Goal: Complete application form: Complete application form

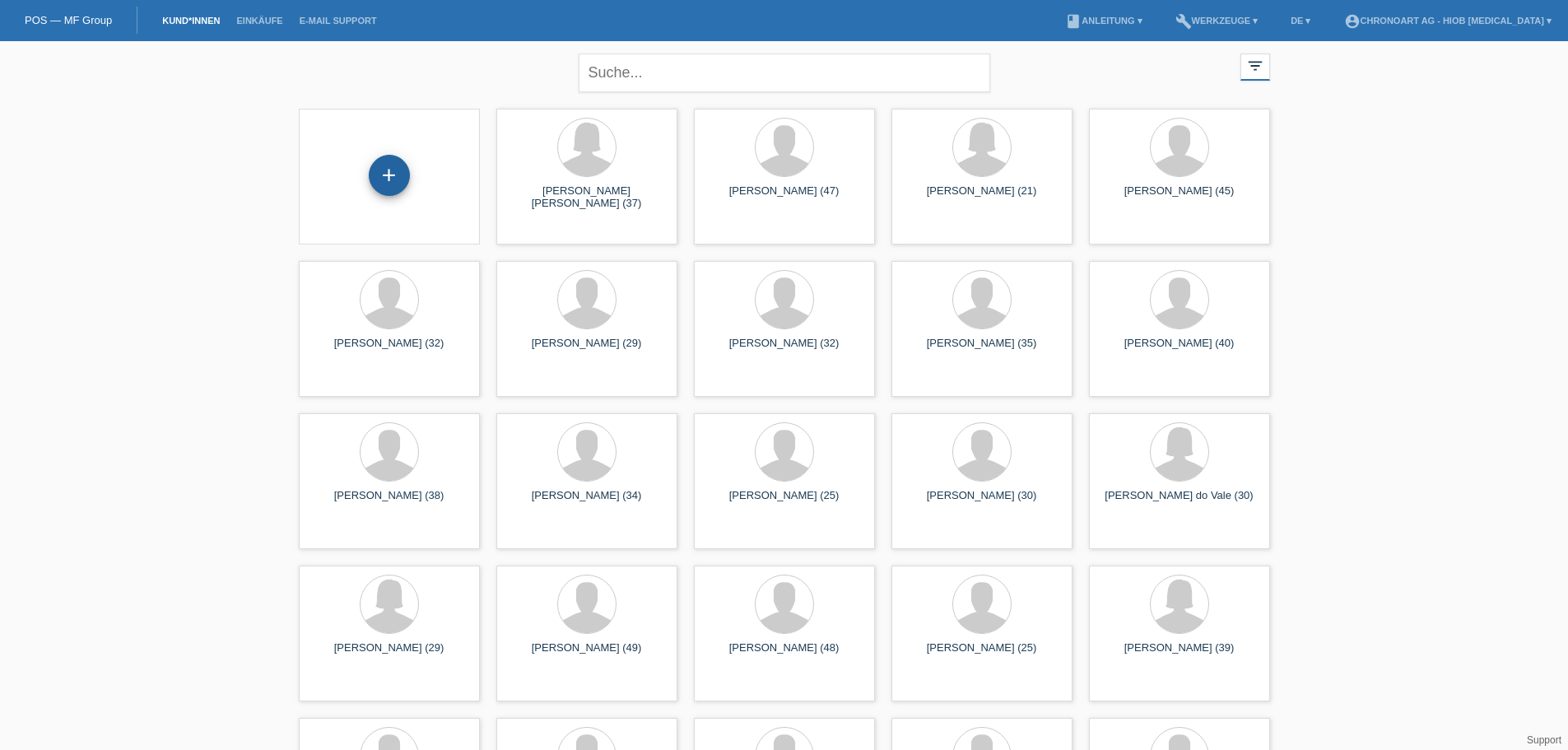
click at [377, 177] on div "+" at bounding box center [389, 175] width 41 height 41
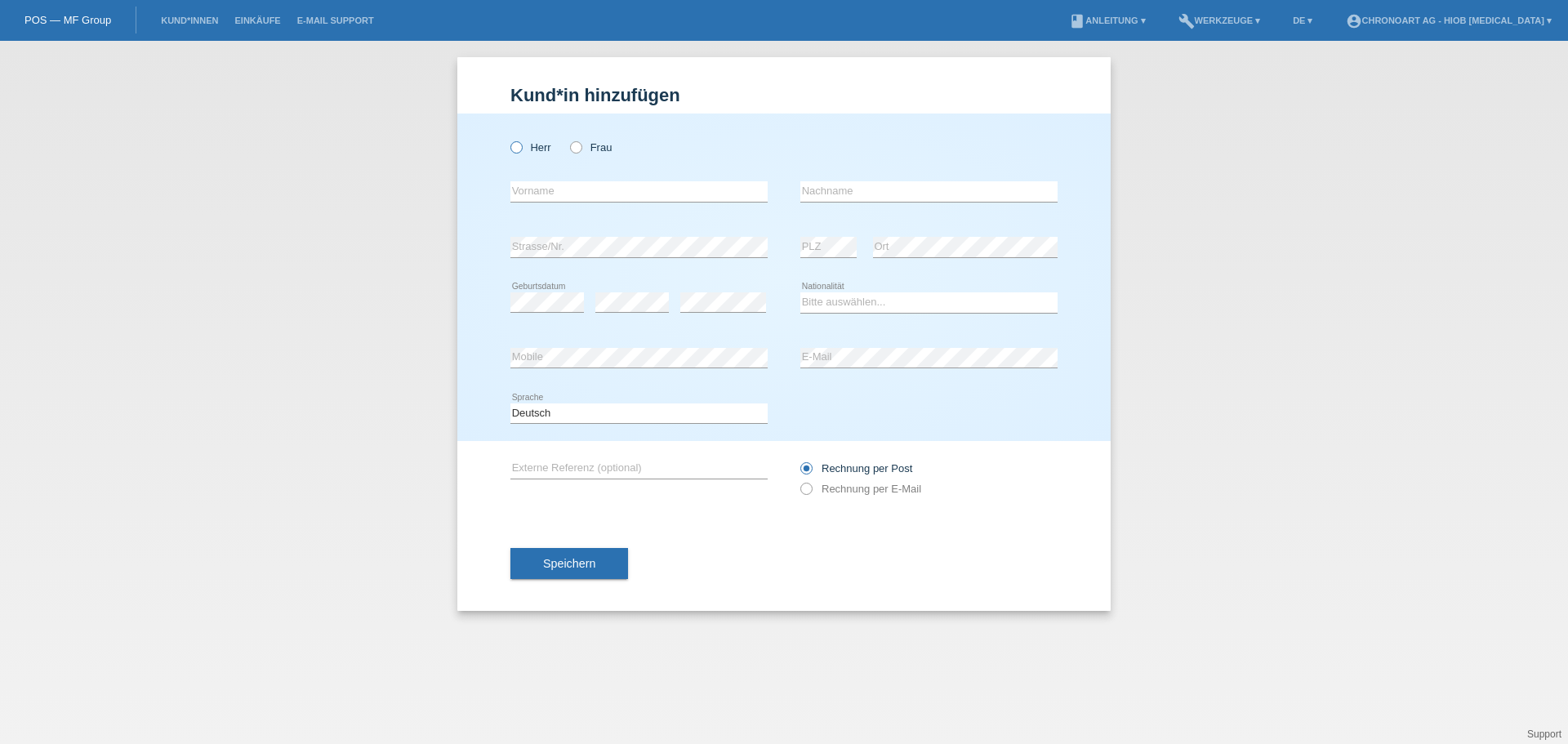
click at [535, 142] on label "Herr" at bounding box center [530, 148] width 41 height 12
click at [522, 142] on input "Herr" at bounding box center [515, 147] width 10 height 10
radio input "true"
click at [515, 194] on input "text" at bounding box center [639, 191] width 257 height 20
paste input "[PERSON_NAME]"
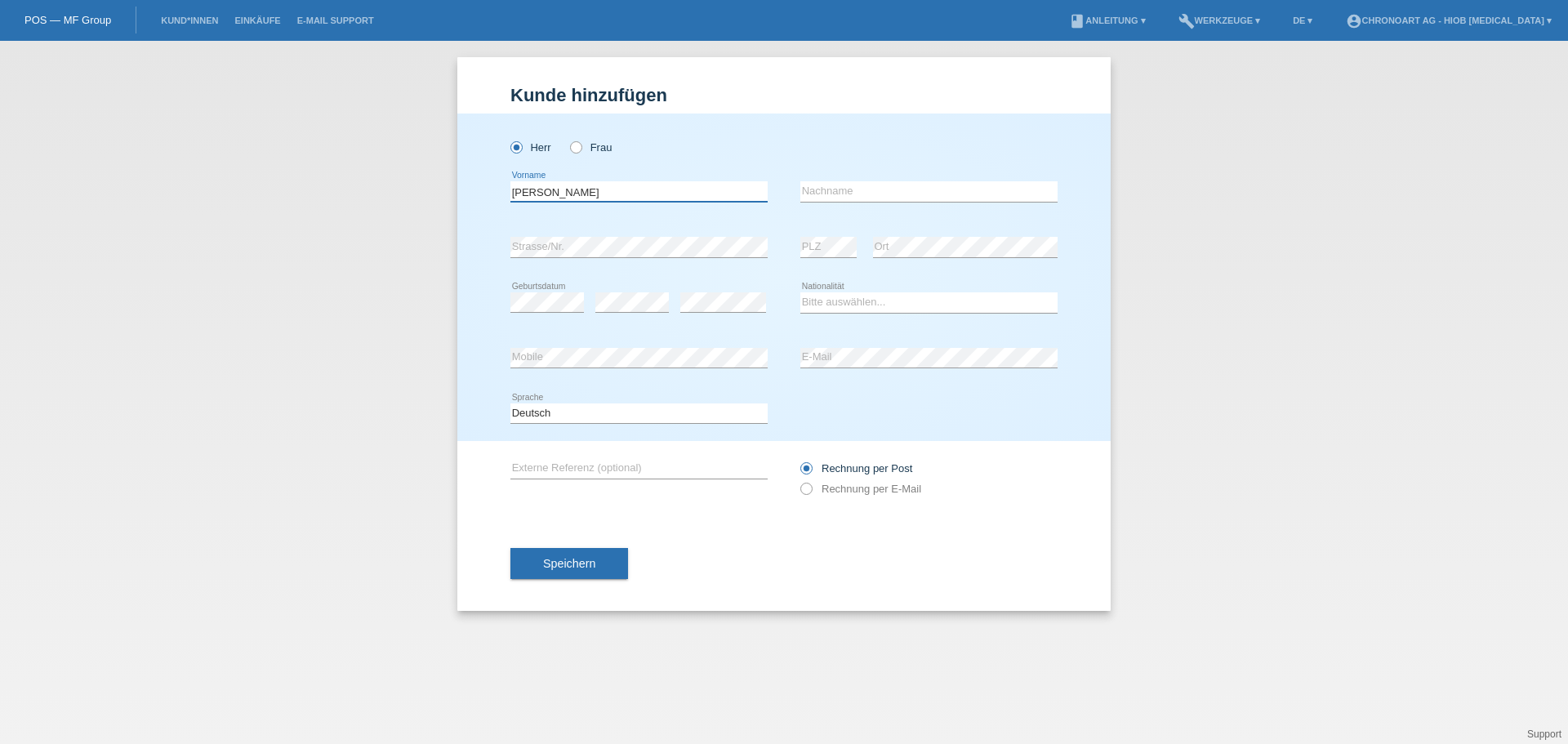
drag, startPoint x: 589, startPoint y: 189, endPoint x: 541, endPoint y: 195, distance: 48.4
click at [541, 195] on input "[PERSON_NAME]" at bounding box center [639, 191] width 257 height 20
type input "Vithu"
click at [806, 183] on input "text" at bounding box center [929, 191] width 257 height 20
paste input "Nadarajah"
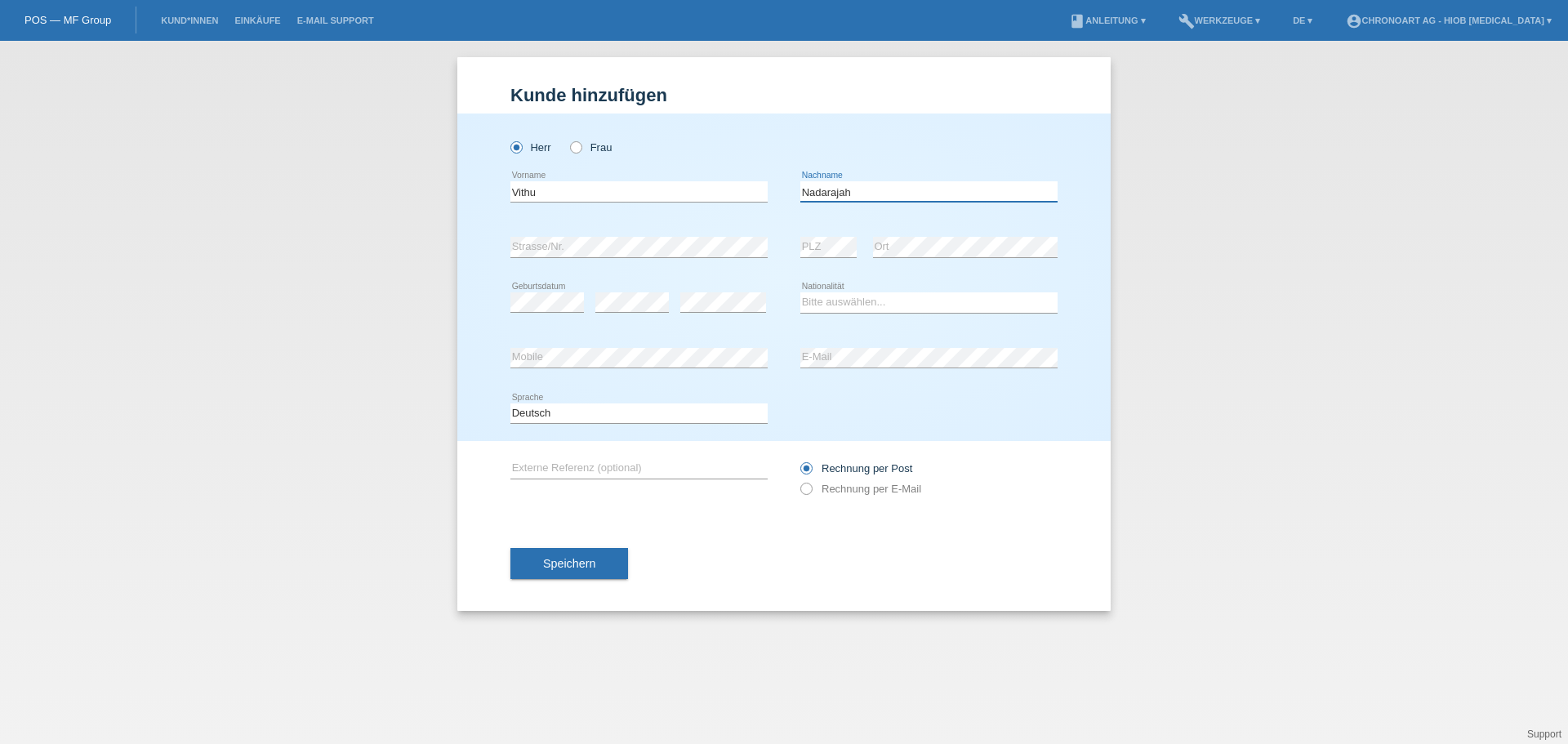
type input "Nadarajah"
click at [828, 300] on select "Bitte auswählen... Schweiz Deutschland Liechtenstein Österreich ------------ Af…" at bounding box center [929, 302] width 257 height 20
click at [837, 291] on div "Bitte auswählen... Schweiz Deutschland Liechtenstein Österreich ------------ Af…" at bounding box center [929, 303] width 257 height 56
click at [833, 306] on select "Bitte auswählen... Schweiz Deutschland Liechtenstein Österreich ------------ Af…" at bounding box center [929, 302] width 257 height 20
select select "CH"
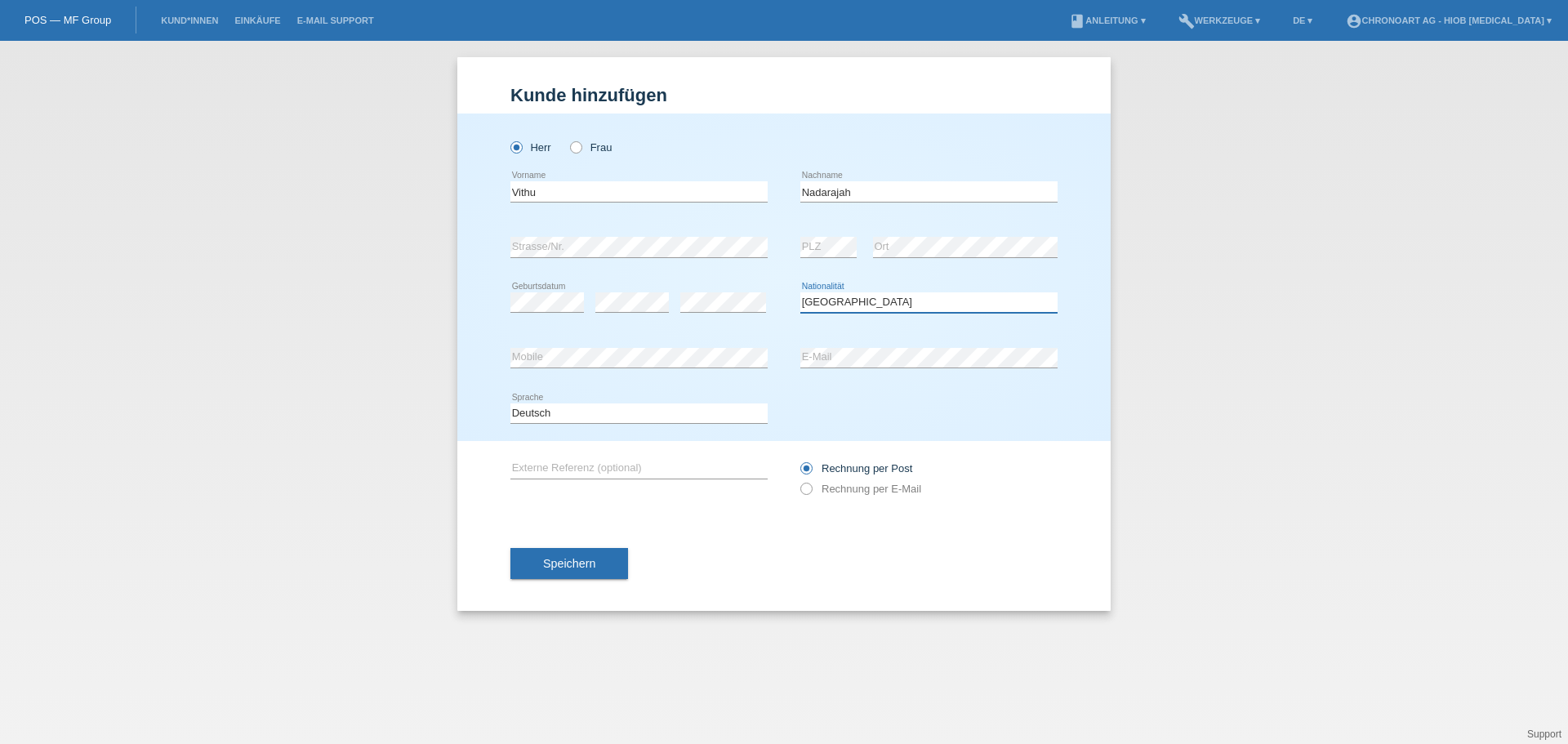
click at [801, 292] on select "Bitte auswählen... Schweiz Deutschland Liechtenstein Österreich ------------ Af…" at bounding box center [929, 302] width 257 height 20
click at [828, 395] on div "Deutsch Français Italiano English error Sprache" at bounding box center [784, 414] width 548 height 56
click at [814, 493] on label "Rechnung per E-Mail" at bounding box center [860, 488] width 121 height 12
click at [811, 493] on input "Rechnung per E-Mail" at bounding box center [806, 492] width 10 height 20
radio input "true"
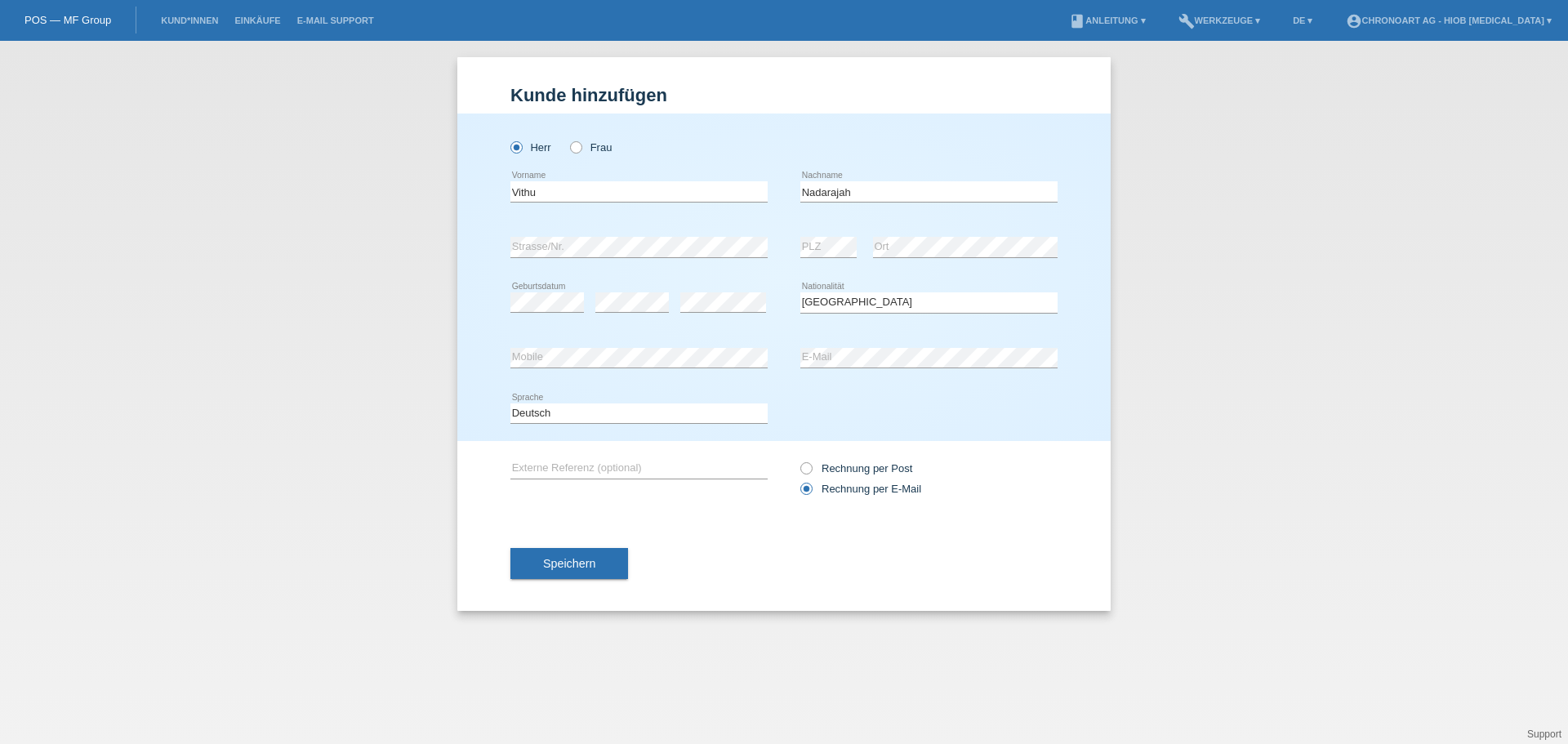
click at [700, 548] on div "Speichern" at bounding box center [784, 563] width 548 height 95
click at [551, 555] on button "Speichern" at bounding box center [568, 564] width 117 height 31
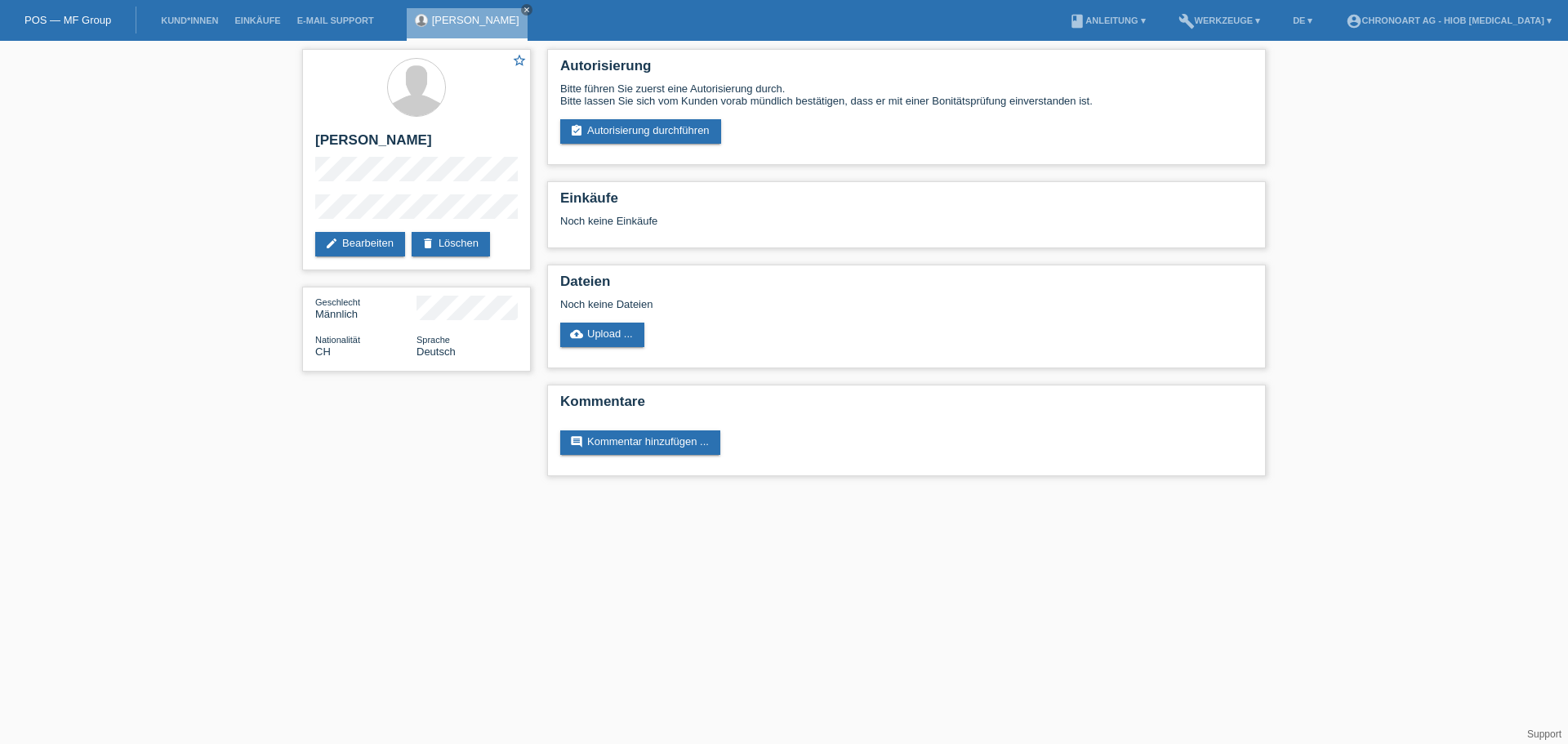
drag, startPoint x: 613, startPoint y: 130, endPoint x: 618, endPoint y: 169, distance: 39.3
click at [613, 131] on link "assignment_turned_in Autorisierung durchführen" at bounding box center [641, 131] width 161 height 24
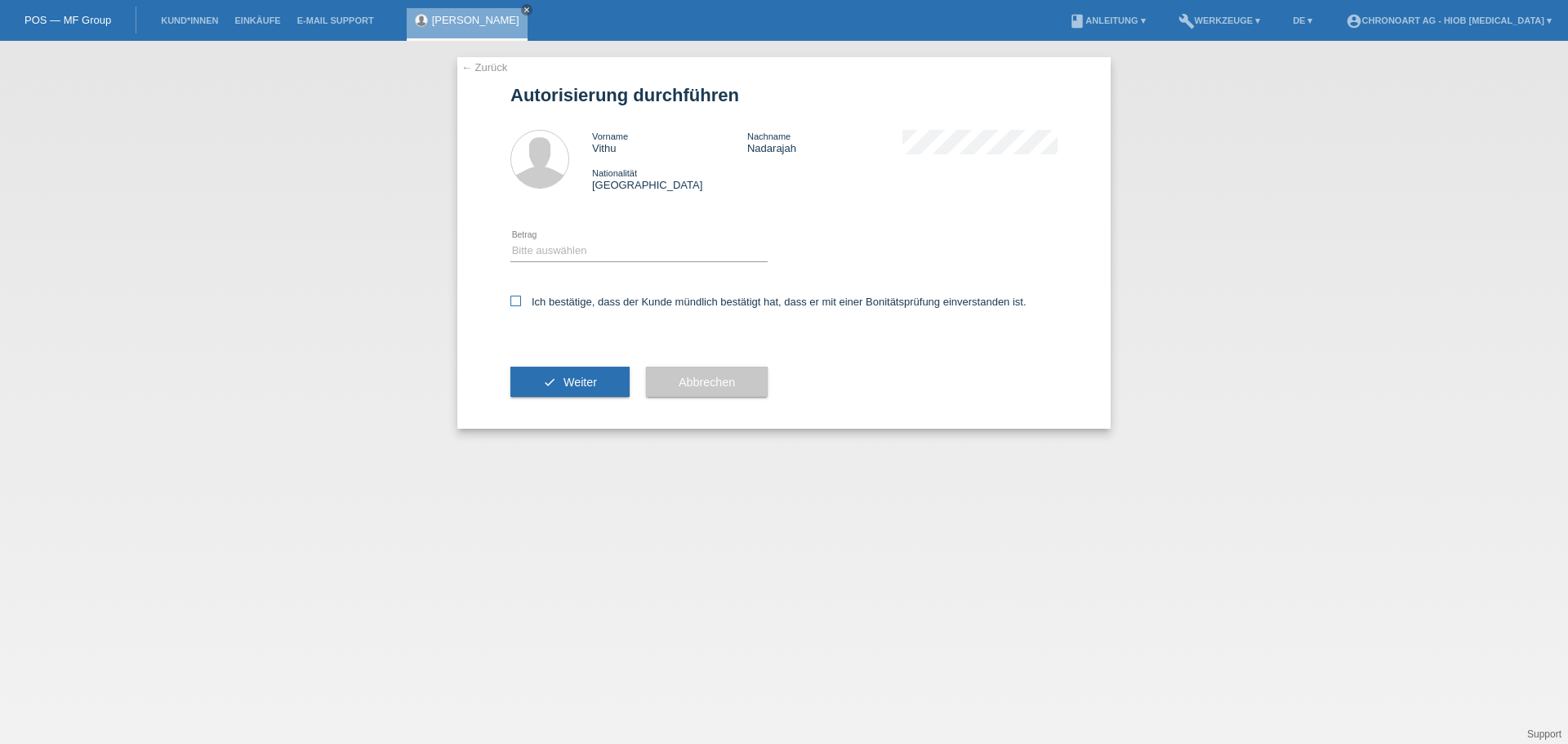
click at [517, 301] on icon at bounding box center [515, 301] width 10 height 10
click at [517, 301] on input "Ich bestätige, dass der Kunde mündlich bestätigt hat, dass er mit einer Bonität…" at bounding box center [515, 301] width 10 height 10
checkbox input "true"
click at [535, 249] on select "Bitte auswählen CHF 1.00 - CHF 499.00 CHF 500.00 - CHF 1'999.00 CHF 2'000.00 - …" at bounding box center [639, 250] width 257 height 20
select select "3"
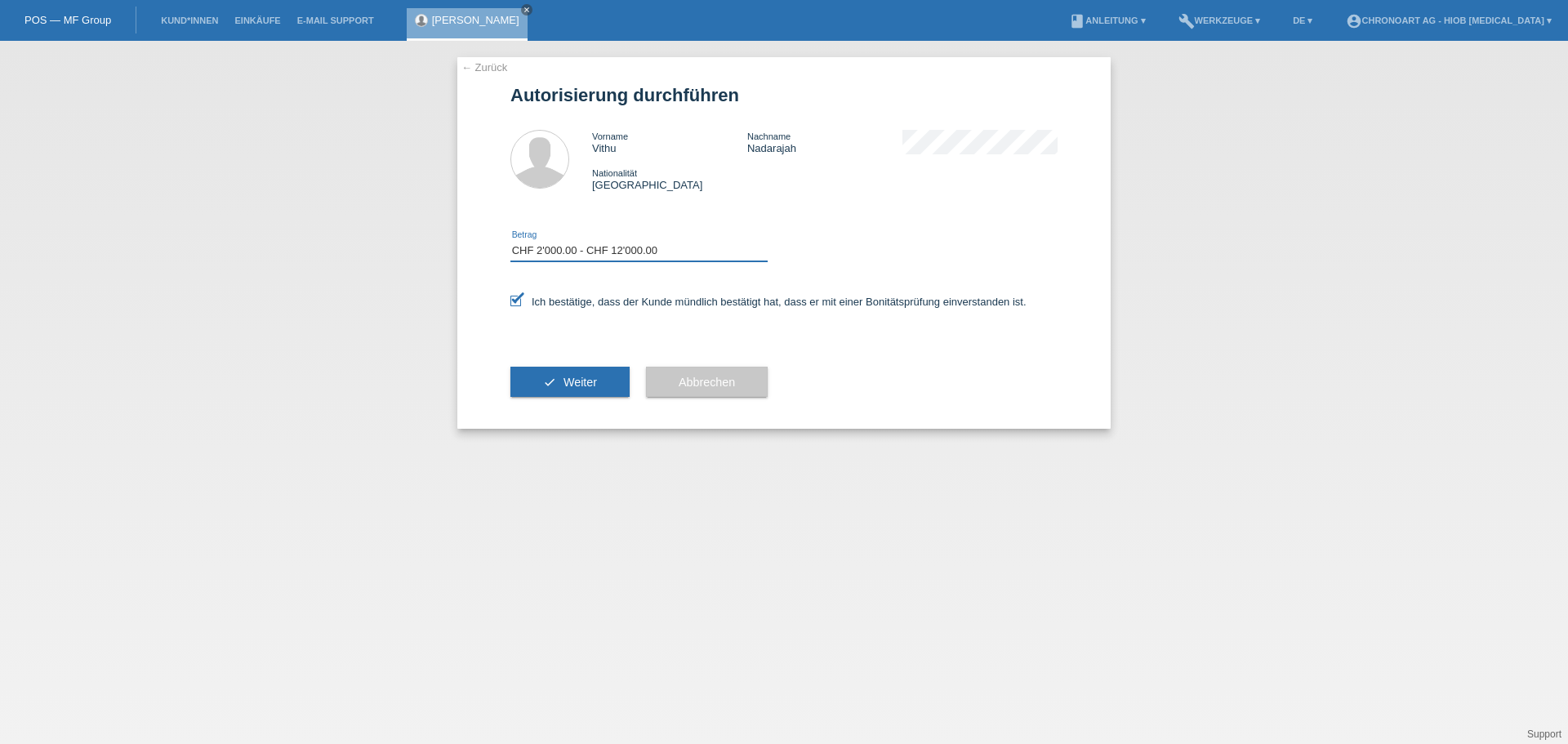
click at [510, 241] on select "Bitte auswählen CHF 1.00 - CHF 499.00 CHF 500.00 - CHF 1'999.00 CHF 2'000.00 - …" at bounding box center [639, 250] width 257 height 20
click at [565, 380] on span "Weiter" at bounding box center [580, 382] width 34 height 13
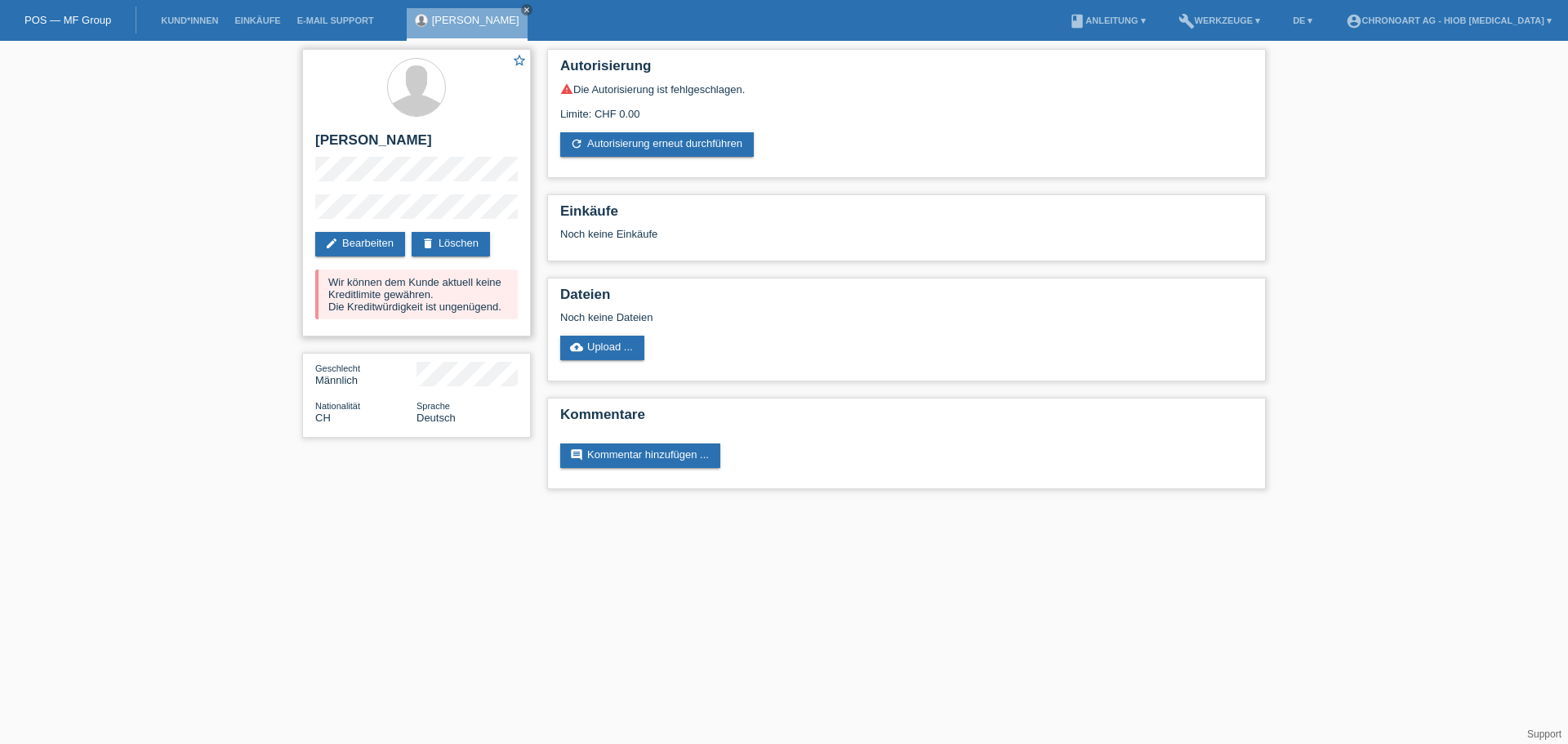
click at [446, 301] on div "Wir können dem Kunde aktuell keine Kreditlimite gewähren. Die Kreditwürdigkeit …" at bounding box center [416, 294] width 203 height 50
click at [624, 506] on html "POS — MF Group Kund*innen Einkäufe E-Mail Support Vithu Nadarajah close menu" at bounding box center [784, 253] width 1568 height 506
click at [169, 22] on link "Kund*innen" at bounding box center [189, 20] width 74 height 10
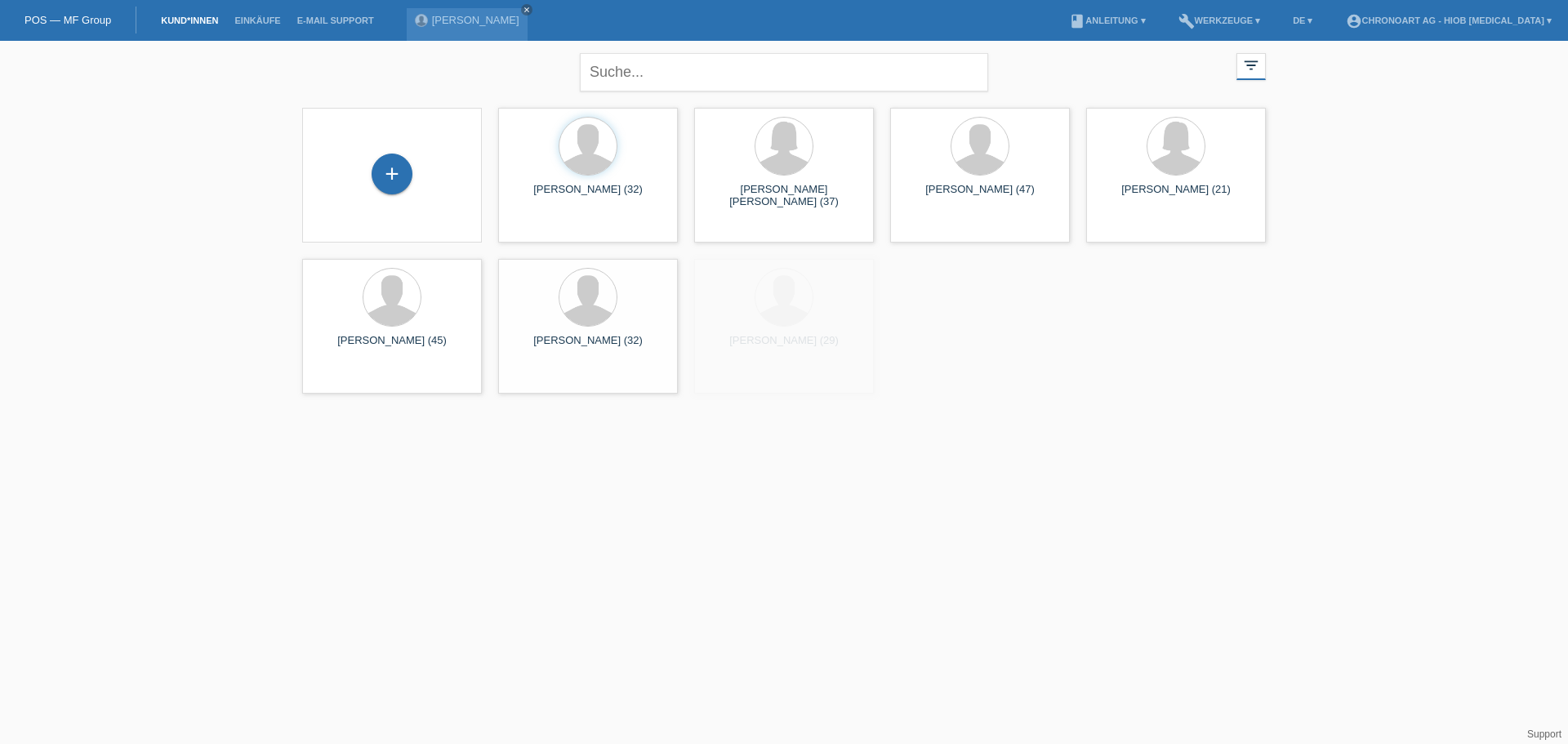
click at [355, 169] on div "+" at bounding box center [392, 176] width 154 height 43
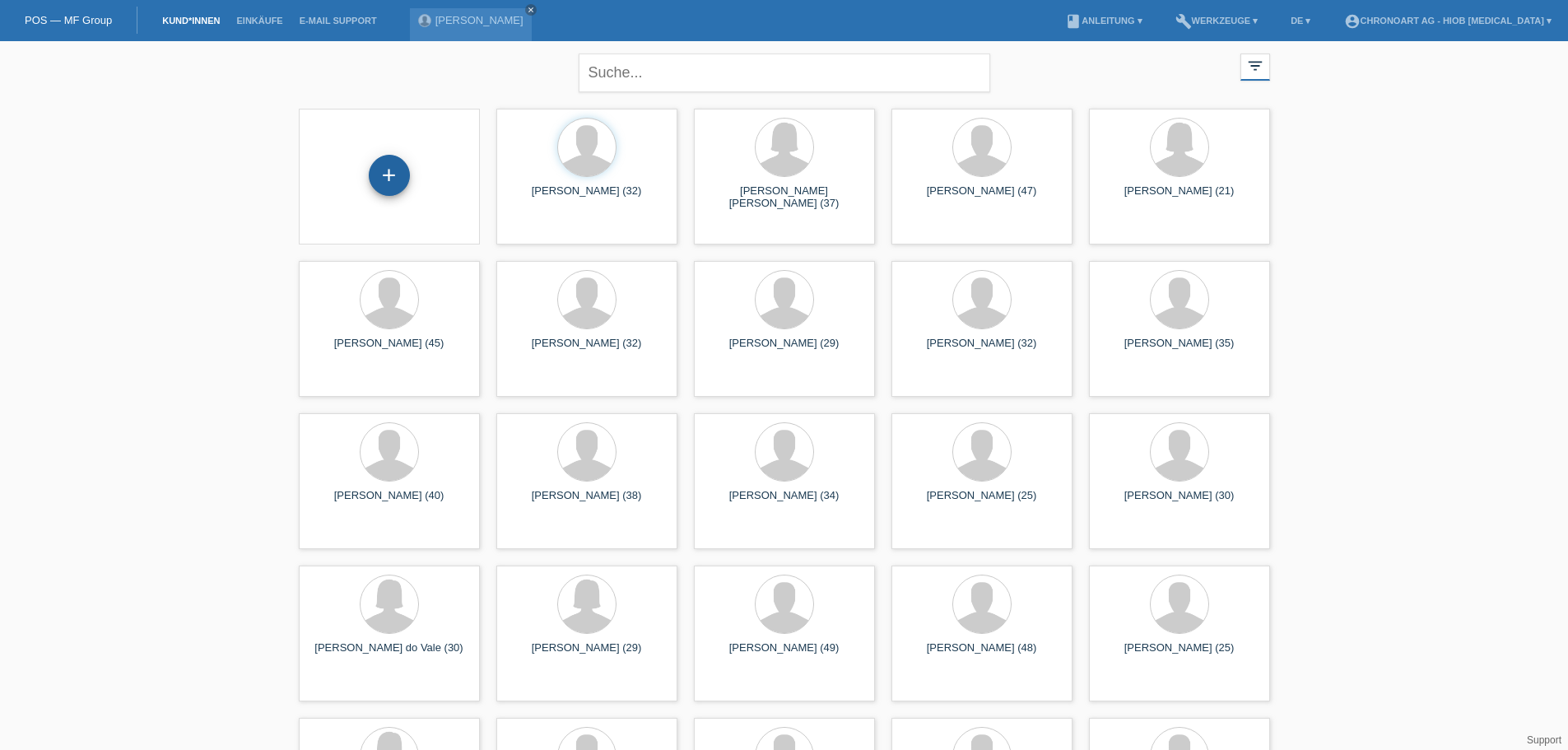
click at [385, 169] on div "+" at bounding box center [389, 175] width 41 height 41
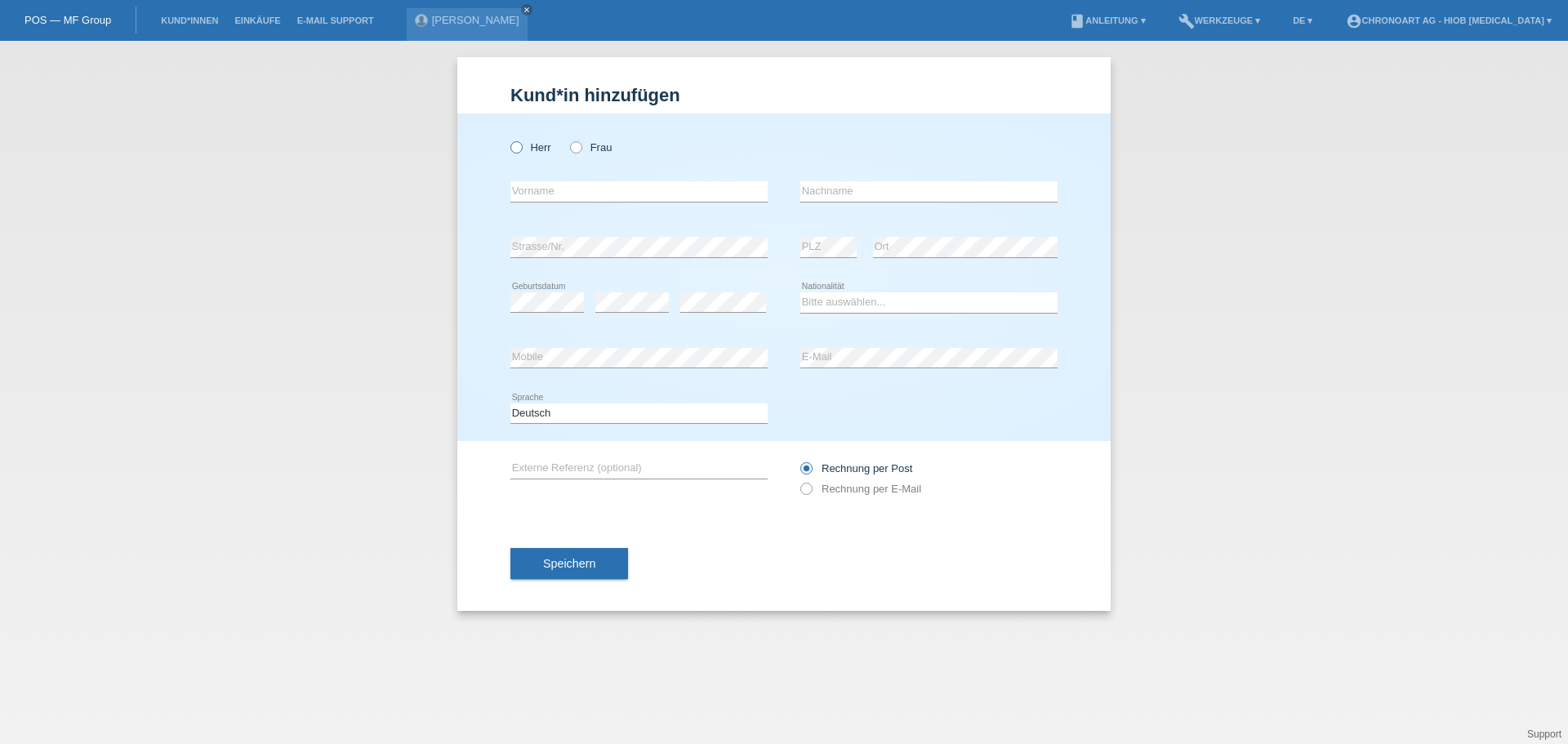
click at [543, 144] on label "Herr" at bounding box center [530, 148] width 41 height 12
click at [522, 144] on input "Herr" at bounding box center [515, 147] width 10 height 10
radio input "true"
click at [578, 193] on input "text" at bounding box center [639, 191] width 257 height 20
paste input "[PERSON_NAME]"
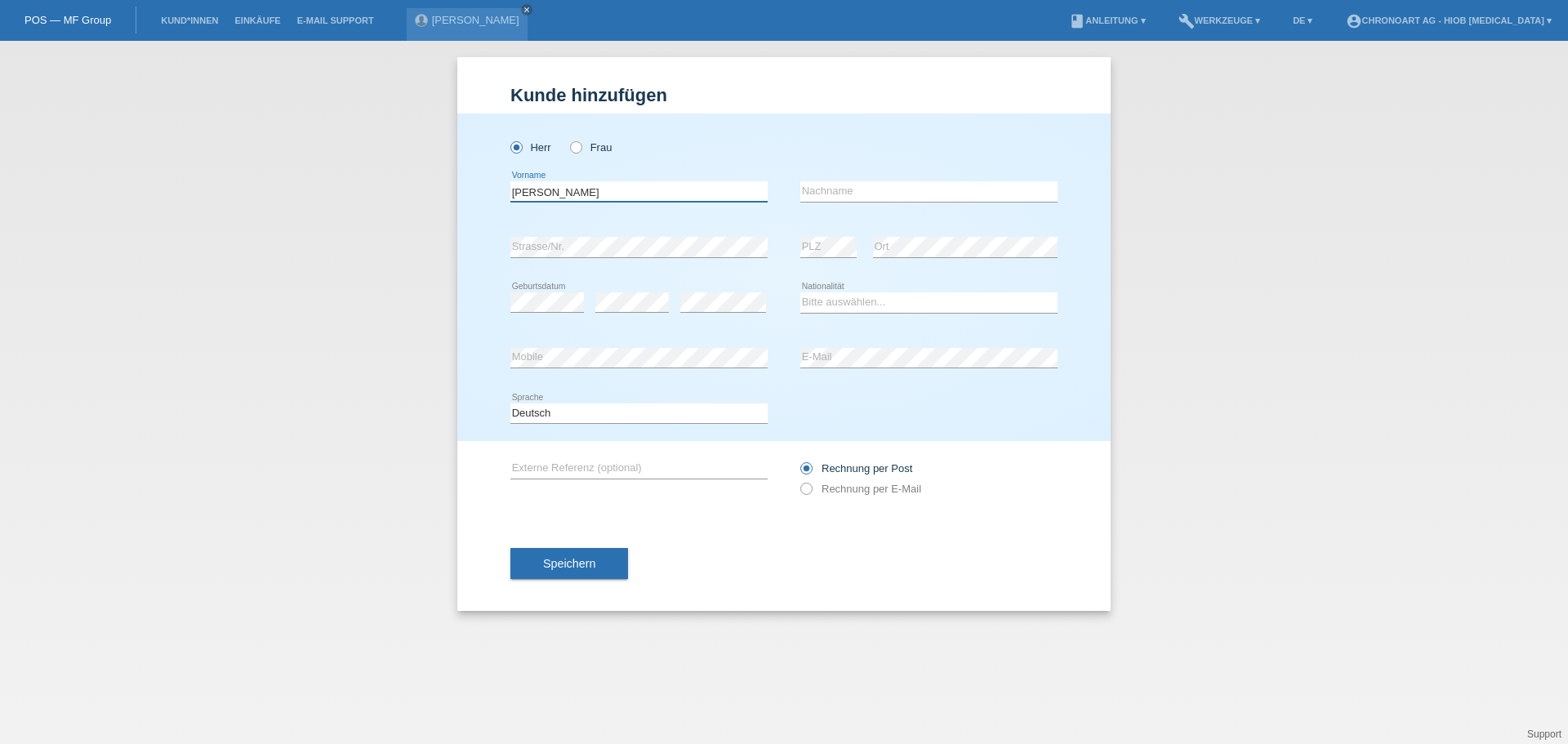
drag, startPoint x: 622, startPoint y: 194, endPoint x: 548, endPoint y: 189, distance: 74.2
click at [548, 189] on input "[PERSON_NAME]" at bounding box center [639, 191] width 257 height 20
type input "Jhonny"
click at [821, 192] on input "text" at bounding box center [929, 191] width 257 height 20
paste input "[PERSON_NAME]"
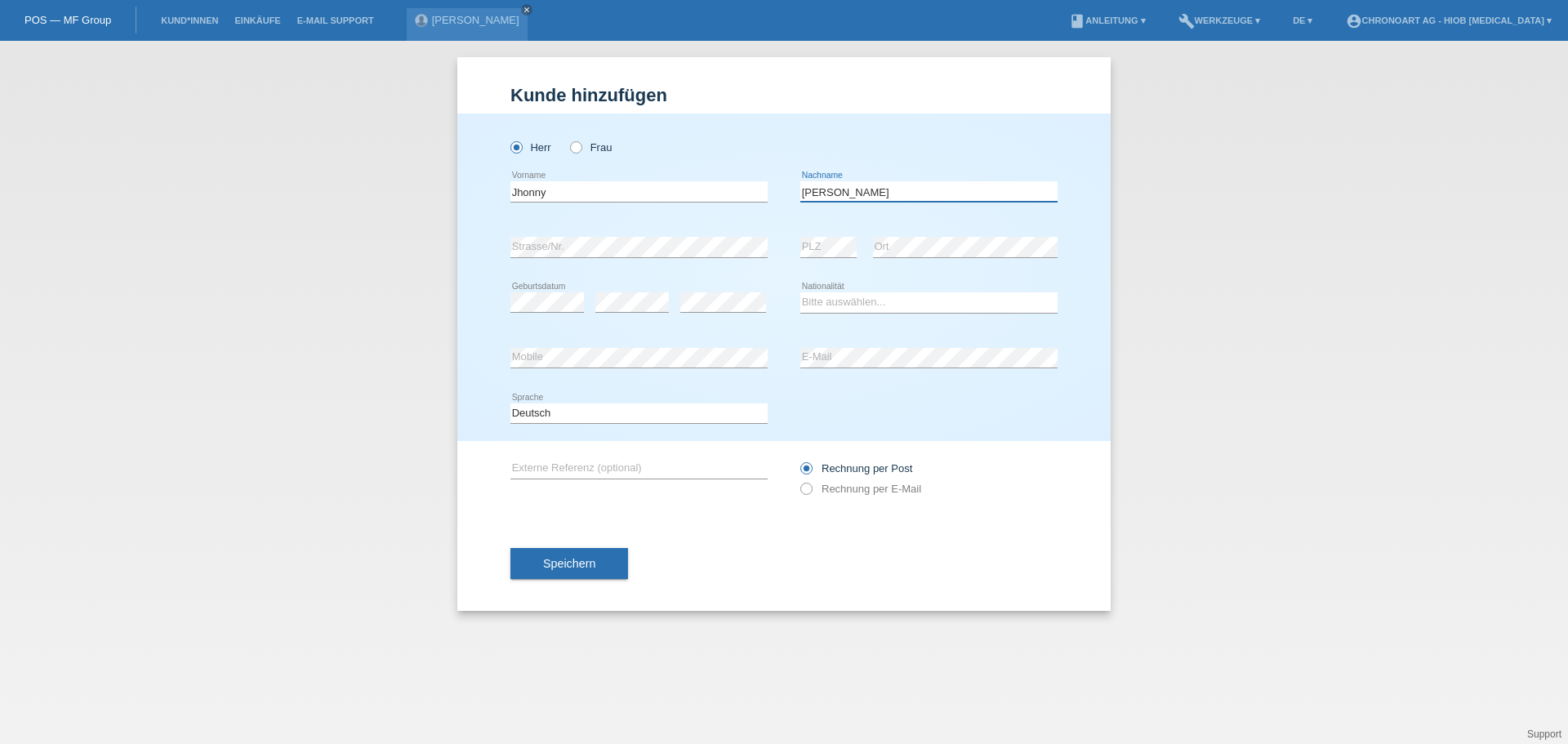
type input "[PERSON_NAME]"
click at [522, 232] on div "error Strasse/Nr." at bounding box center [639, 248] width 257 height 56
click at [570, 367] on div "error Mobile" at bounding box center [639, 358] width 257 height 21
click at [871, 327] on div "Bitte auswählen... Schweiz Deutschland Liechtenstein Österreich ------------ Af…" at bounding box center [929, 303] width 257 height 56
click at [841, 291] on div "Bitte auswählen... Schweiz Deutschland Liechtenstein Österreich ------------ Af…" at bounding box center [929, 303] width 257 height 56
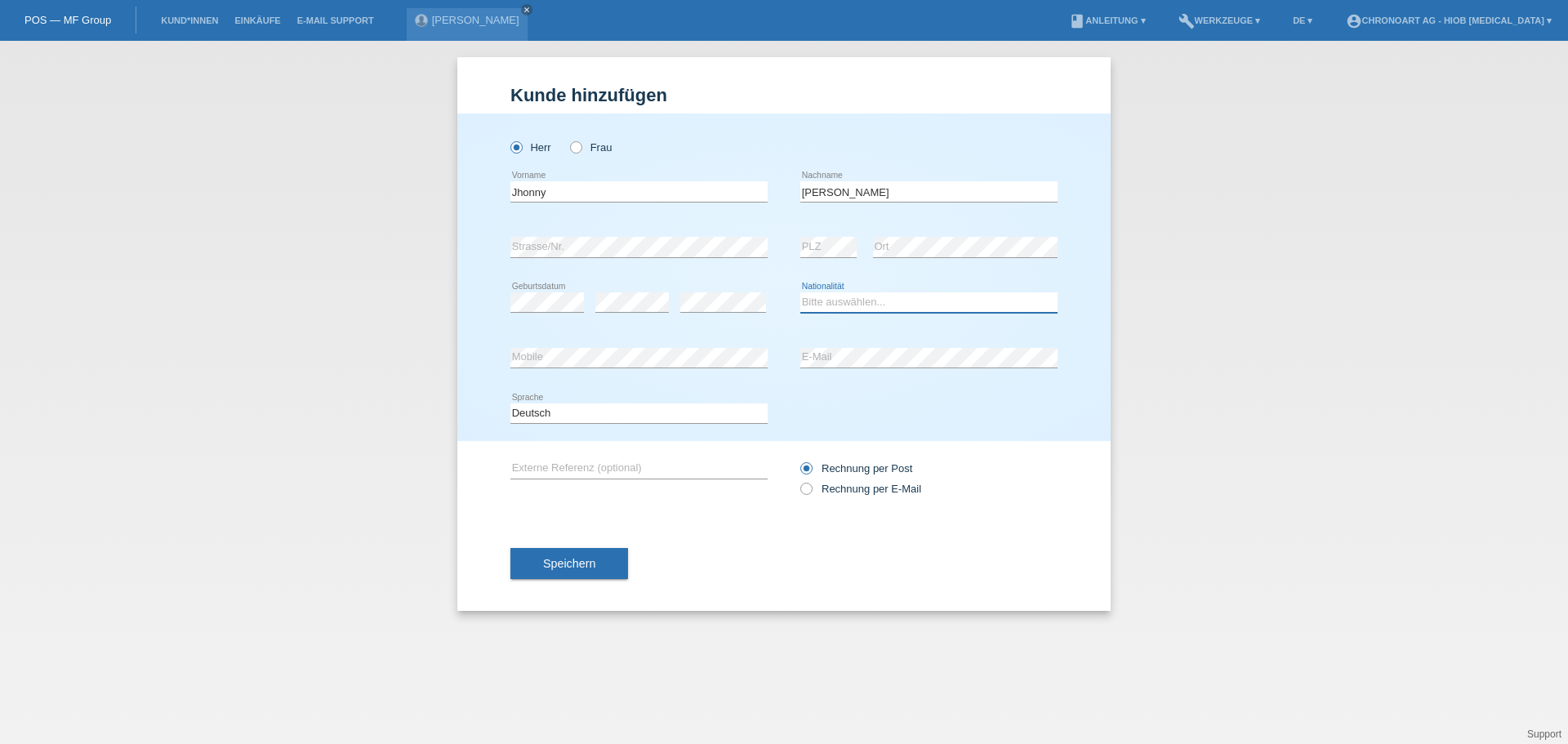
click at [839, 302] on select "Bitte auswählen... Schweiz Deutschland Liechtenstein Österreich ------------ Af…" at bounding box center [929, 302] width 257 height 20
select select "CH"
click at [801, 292] on select "Bitte auswählen... Schweiz Deutschland Liechtenstein Österreich ------------ Af…" at bounding box center [929, 302] width 257 height 20
click at [825, 411] on div "Deutsch Français Italiano English error Sprache" at bounding box center [784, 414] width 548 height 56
click at [896, 411] on div "Deutsch Français Italiano English error Sprache" at bounding box center [784, 414] width 548 height 56
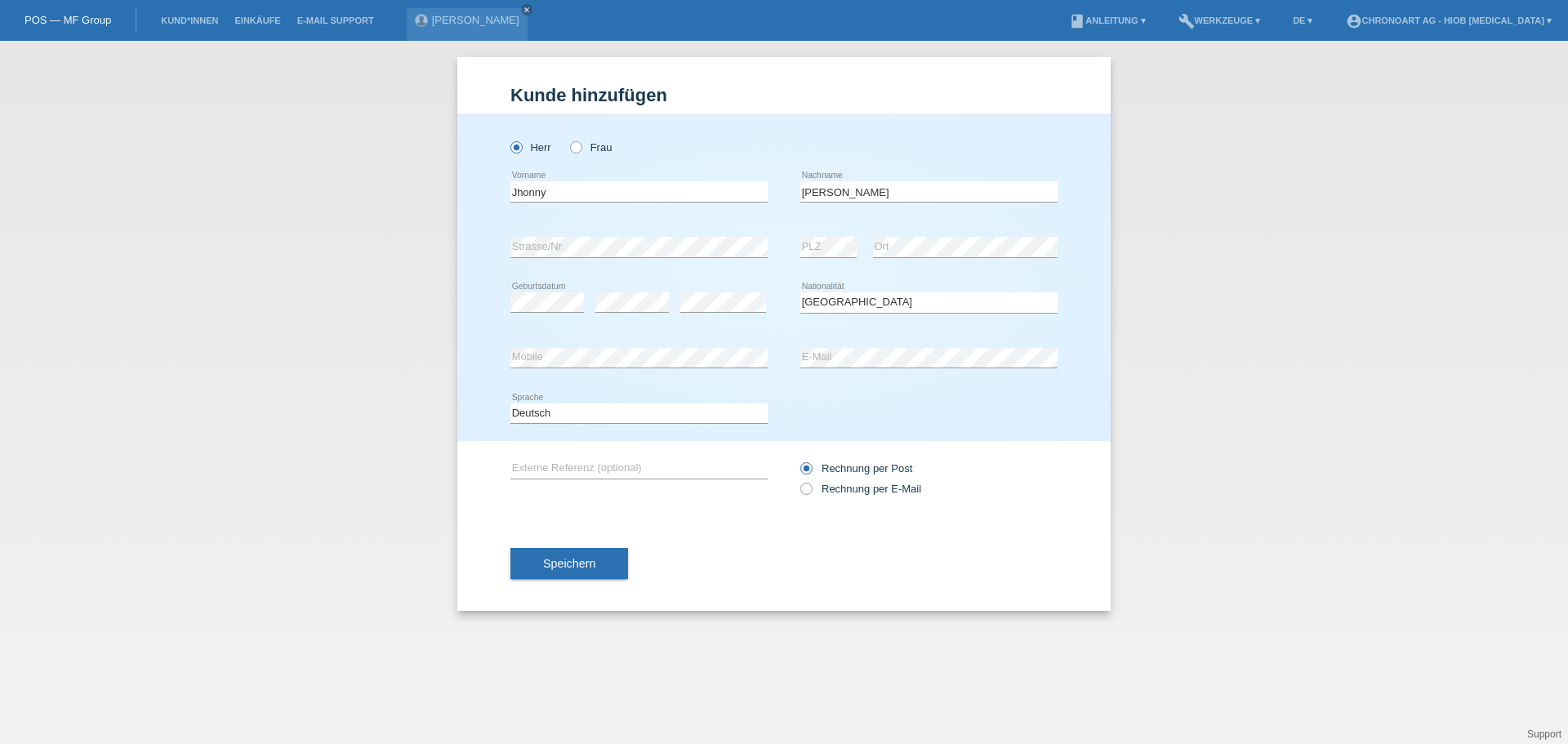
click at [891, 448] on div "Rechnung per Post Rechnung per E-Mail" at bounding box center [929, 478] width 257 height 75
click at [854, 495] on div "Rechnung per Post Rechnung per E-Mail" at bounding box center [929, 478] width 257 height 41
click at [841, 485] on label "Rechnung per E-Mail" at bounding box center [860, 488] width 121 height 12
click at [811, 485] on input "Rechnung per E-Mail" at bounding box center [806, 492] width 10 height 20
radio input "true"
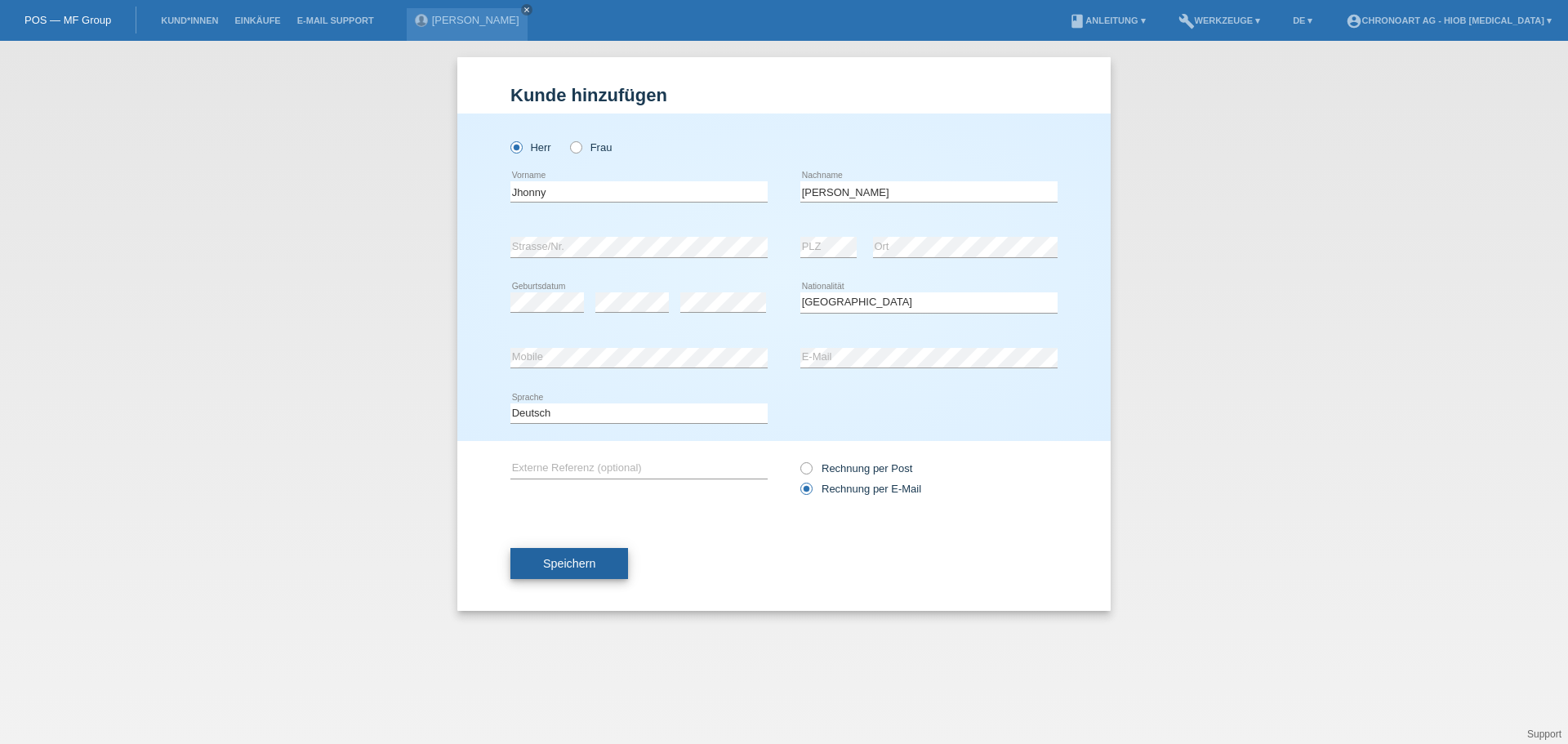
click at [624, 567] on button "Speichern" at bounding box center [568, 564] width 117 height 31
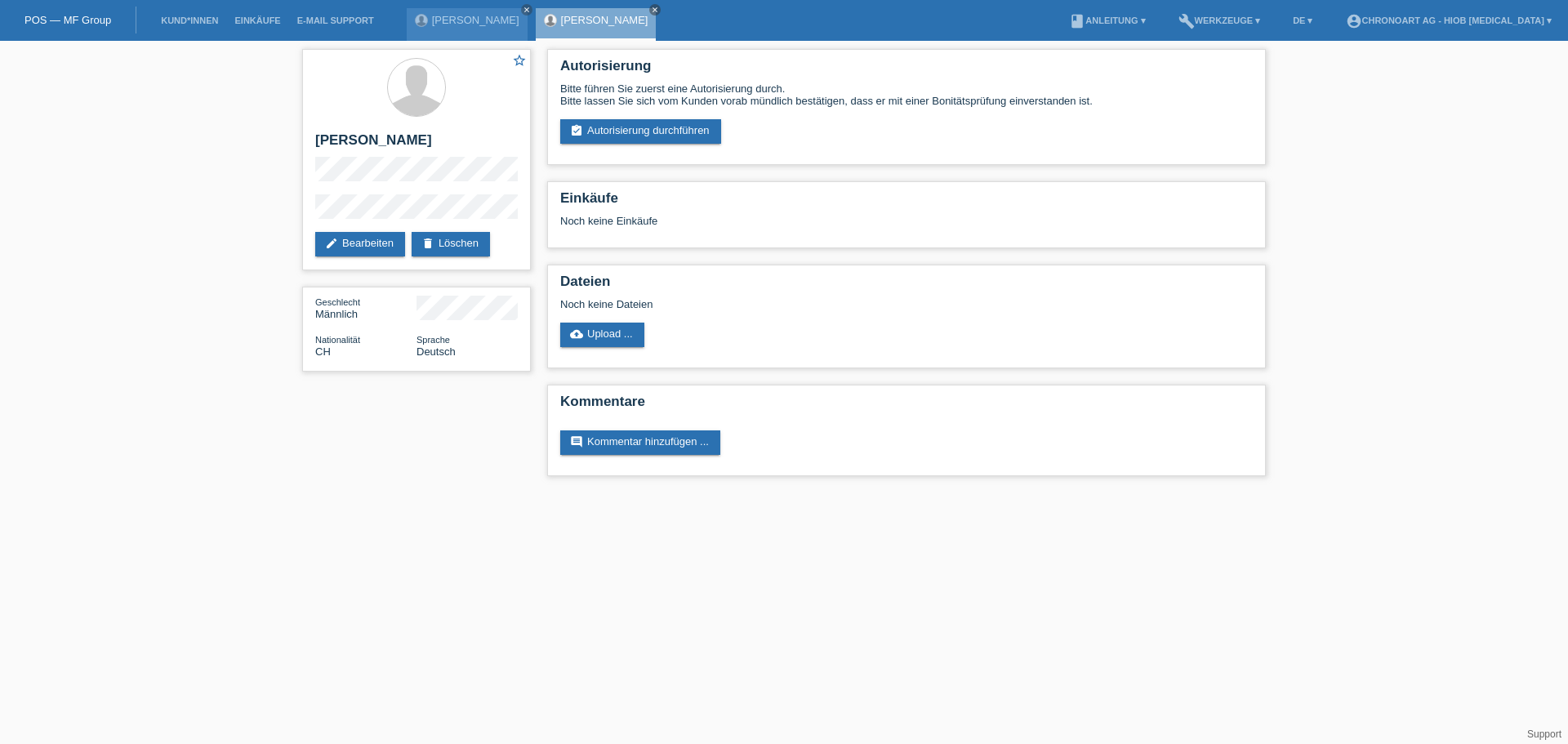
click at [791, 493] on html "POS — MF Group Kund*innen Einkäufe E-Mail Support [PERSON_NAME] close close" at bounding box center [784, 246] width 1568 height 493
click at [617, 123] on link "assignment_turned_in Autorisierung durchführen" at bounding box center [641, 131] width 161 height 24
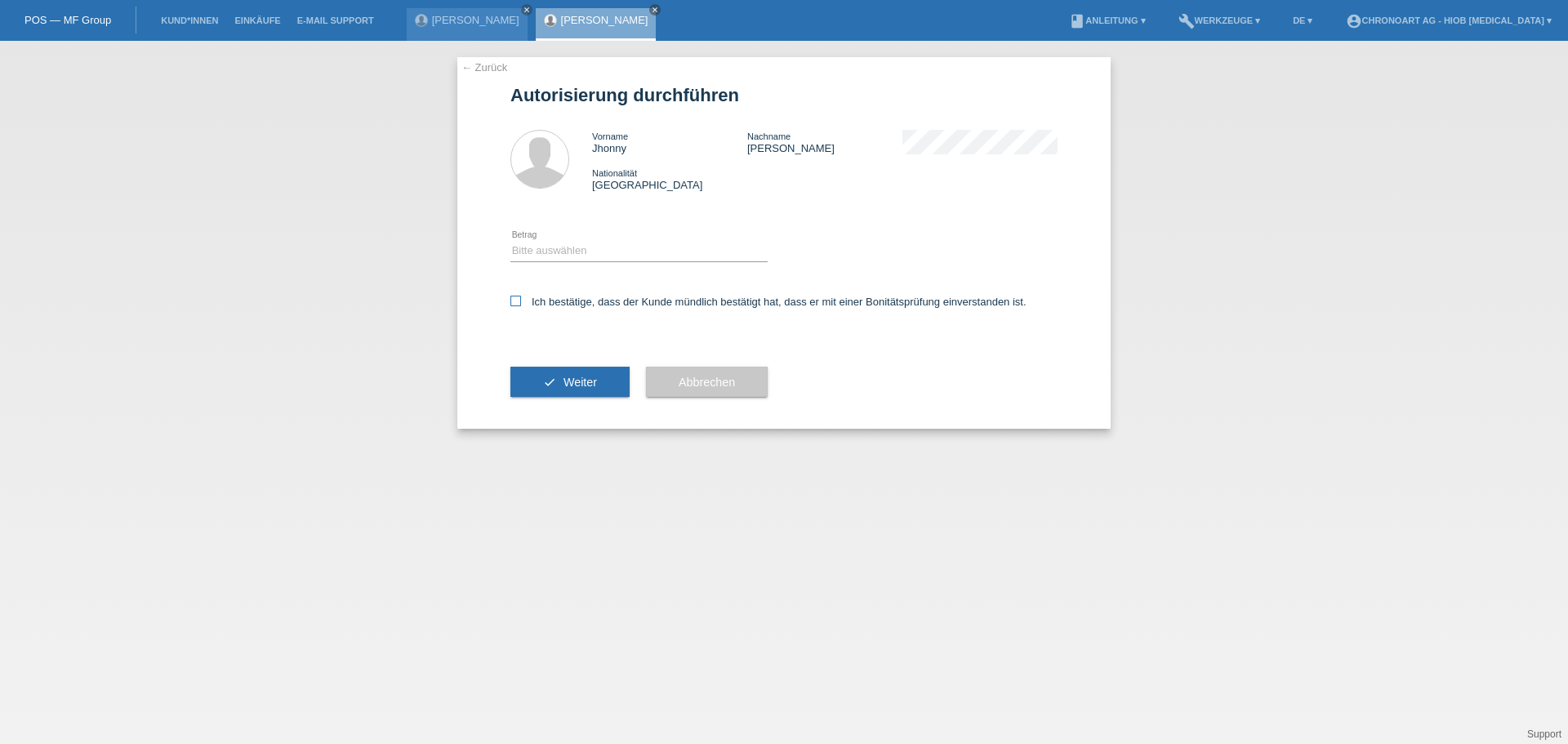
click at [516, 304] on icon at bounding box center [515, 301] width 10 height 10
click at [516, 304] on input "Ich bestätige, dass der Kunde mündlich bestätigt hat, dass er mit einer Bonität…" at bounding box center [515, 301] width 10 height 10
checkbox input "true"
click at [526, 252] on select "Bitte auswählen CHF 1.00 - CHF 499.00 CHF 500.00 - CHF 1'999.00 CHF 2'000.00 - …" at bounding box center [639, 250] width 257 height 20
select select "3"
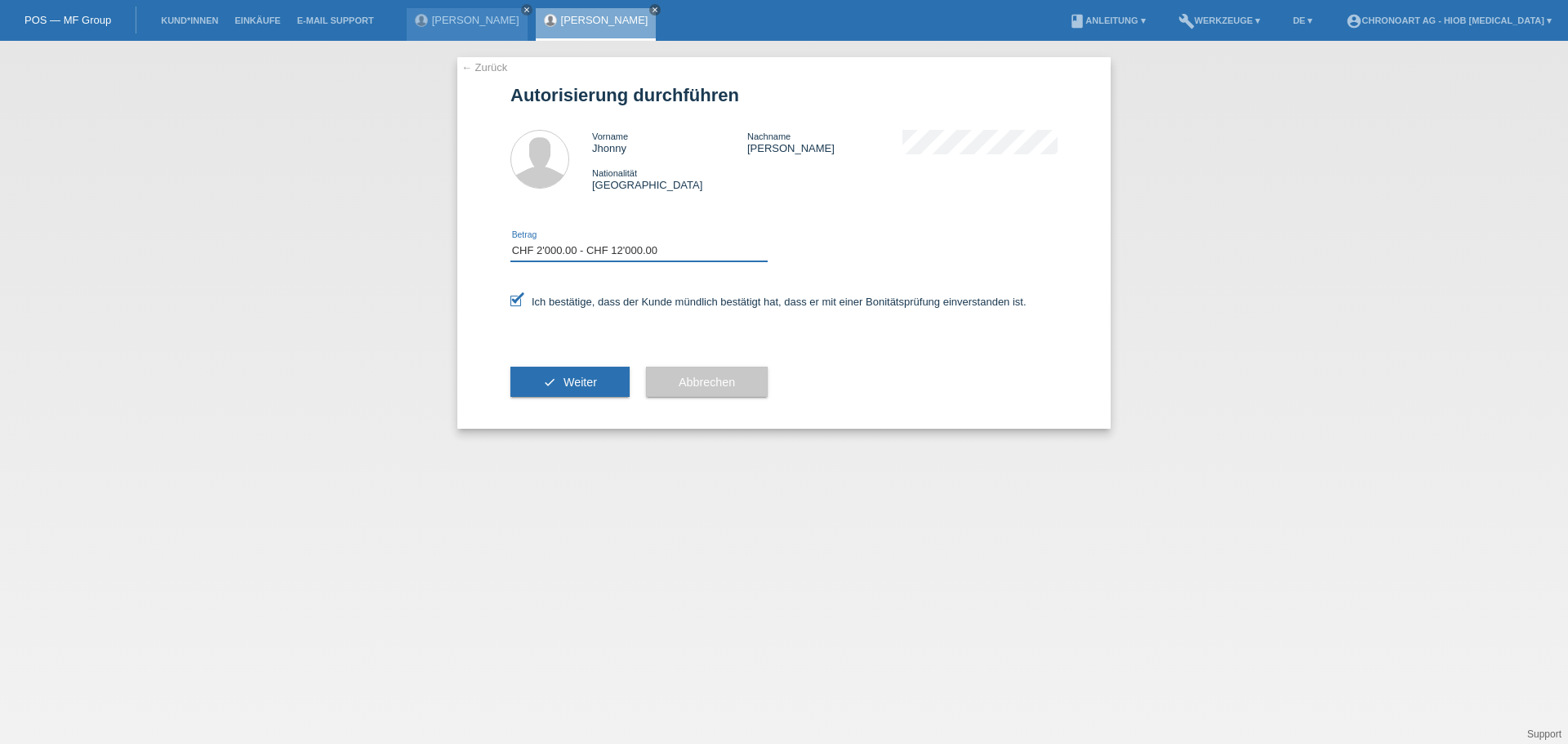
click at [510, 241] on select "Bitte auswählen CHF 1.00 - CHF 499.00 CHF 500.00 - CHF 1'999.00 CHF 2'000.00 - …" at bounding box center [639, 250] width 257 height 20
click at [557, 375] on button "check Weiter" at bounding box center [569, 382] width 119 height 31
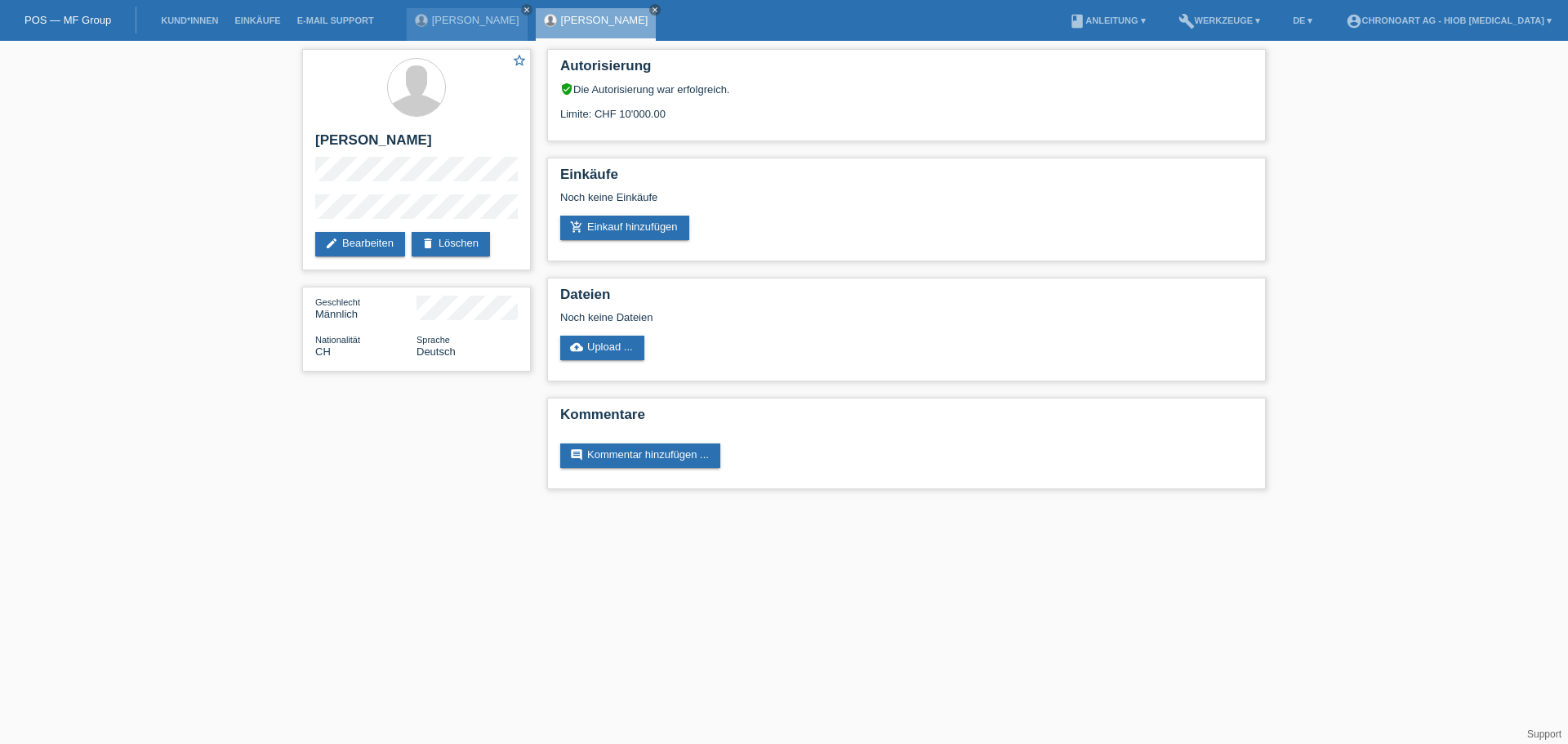
click at [728, 506] on html "POS — MF Group Kund*innen Einkäufe E-Mail Support [PERSON_NAME] close close" at bounding box center [784, 253] width 1568 height 506
click at [328, 475] on div "star_border [PERSON_NAME] edit Bearbeiten delete Löschen Geschlecht Männlich Na…" at bounding box center [784, 273] width 980 height 465
click at [973, 506] on html "POS — MF Group Kund*innen Einkäufe E-Mail Support [PERSON_NAME] close close" at bounding box center [784, 253] width 1568 height 506
